Goal: Leave review/rating: Leave review/rating

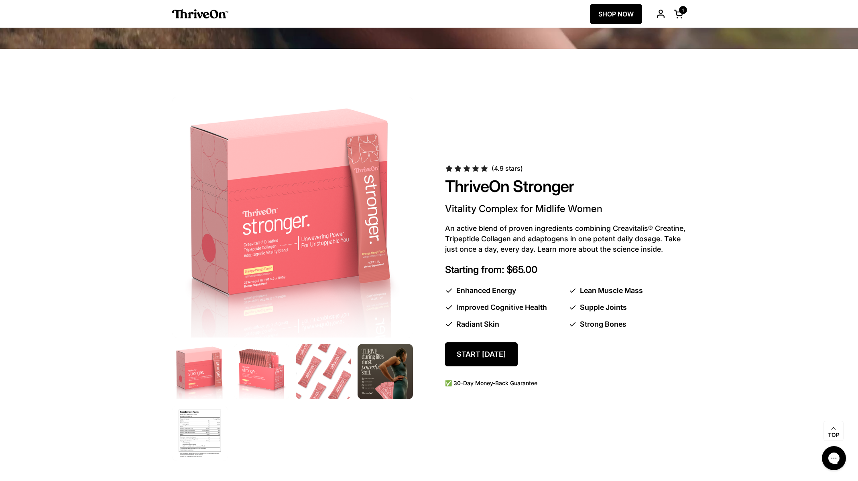
scroll to position [402, 0]
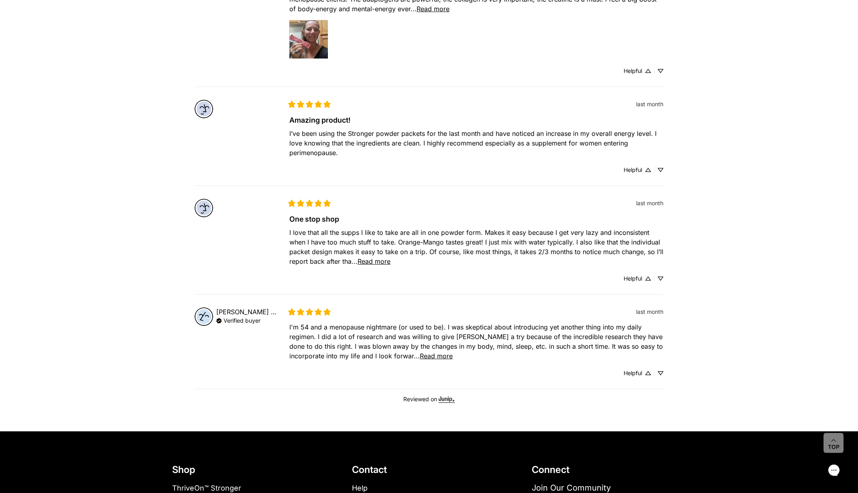
scroll to position [444, 0]
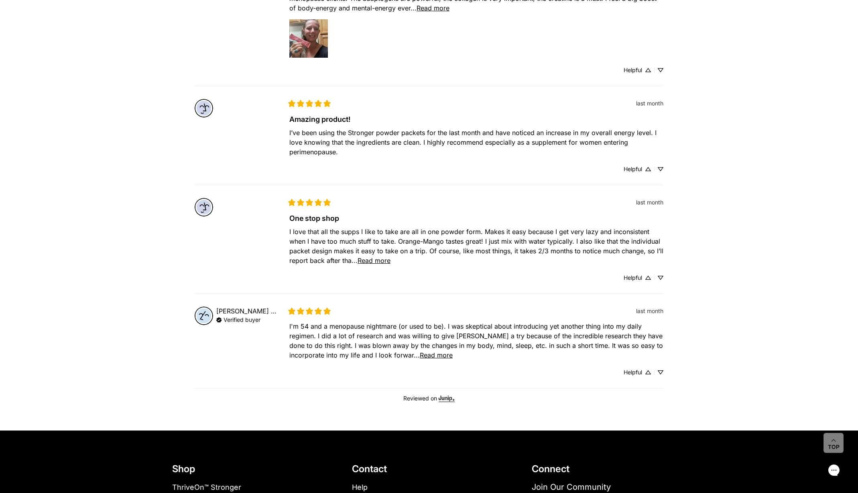
click at [370, 263] on span "Read more" at bounding box center [373, 261] width 33 height 8
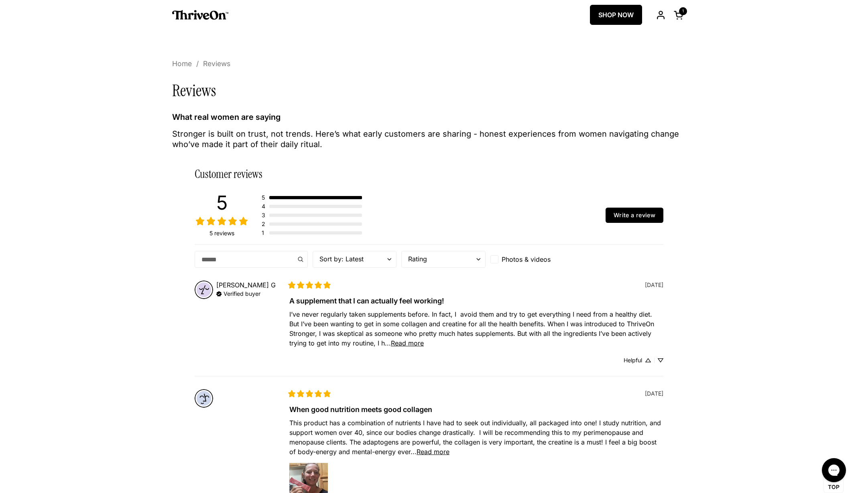
scroll to position [0, 0]
